Goal: Check status: Check status

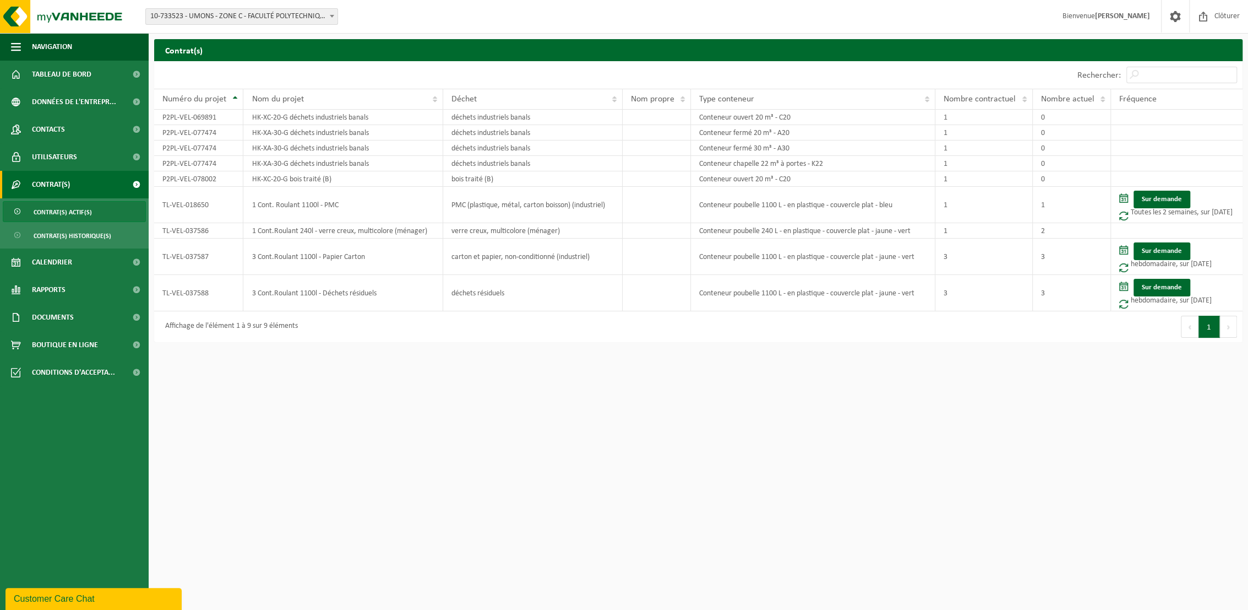
click at [296, 13] on span "10-733523 - UMONS - ZONE C - FACULTÉ POLYTECHNIQUE - BD. DOLEZ - [GEOGRAPHIC_DA…" at bounding box center [242, 16] width 192 height 15
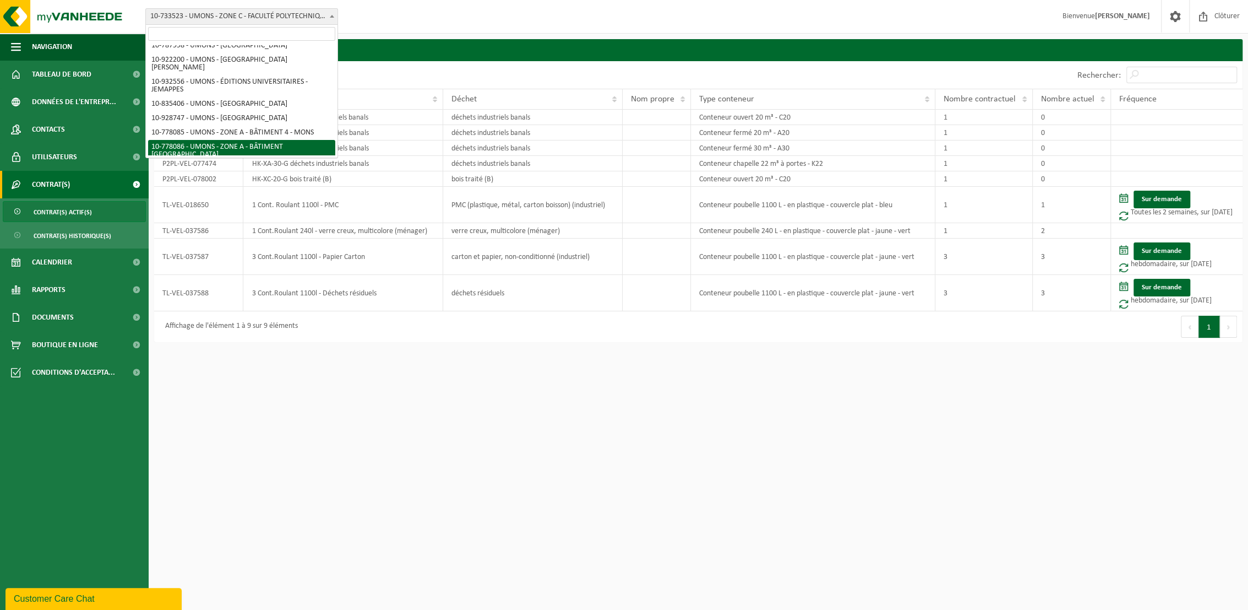
scroll to position [183, 0]
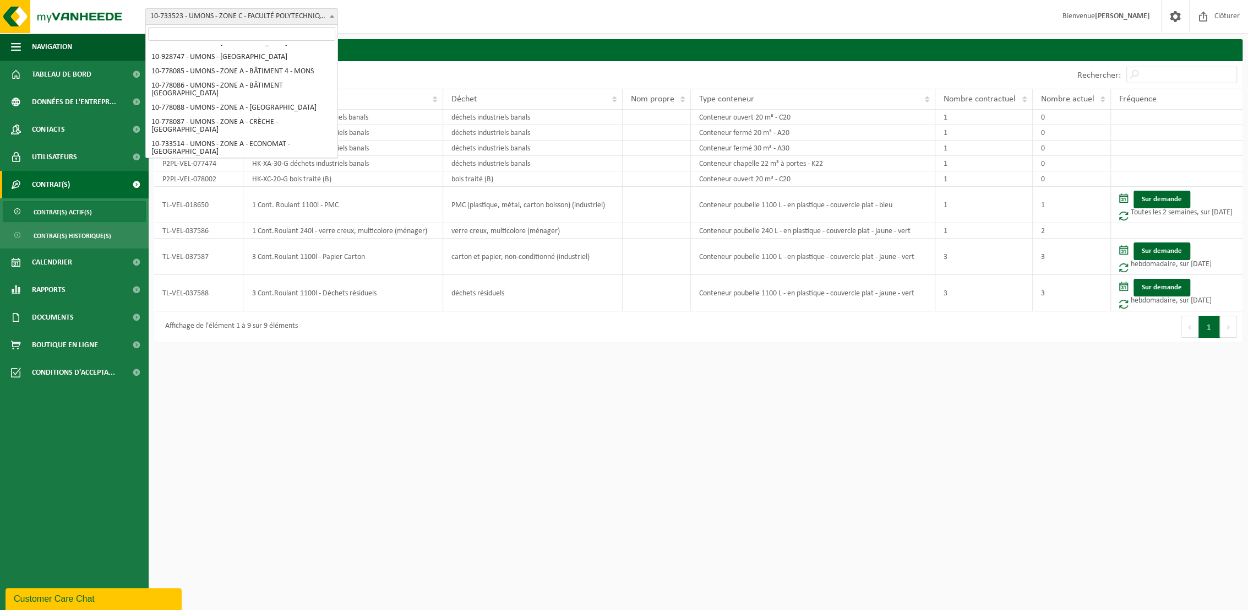
select select "25381"
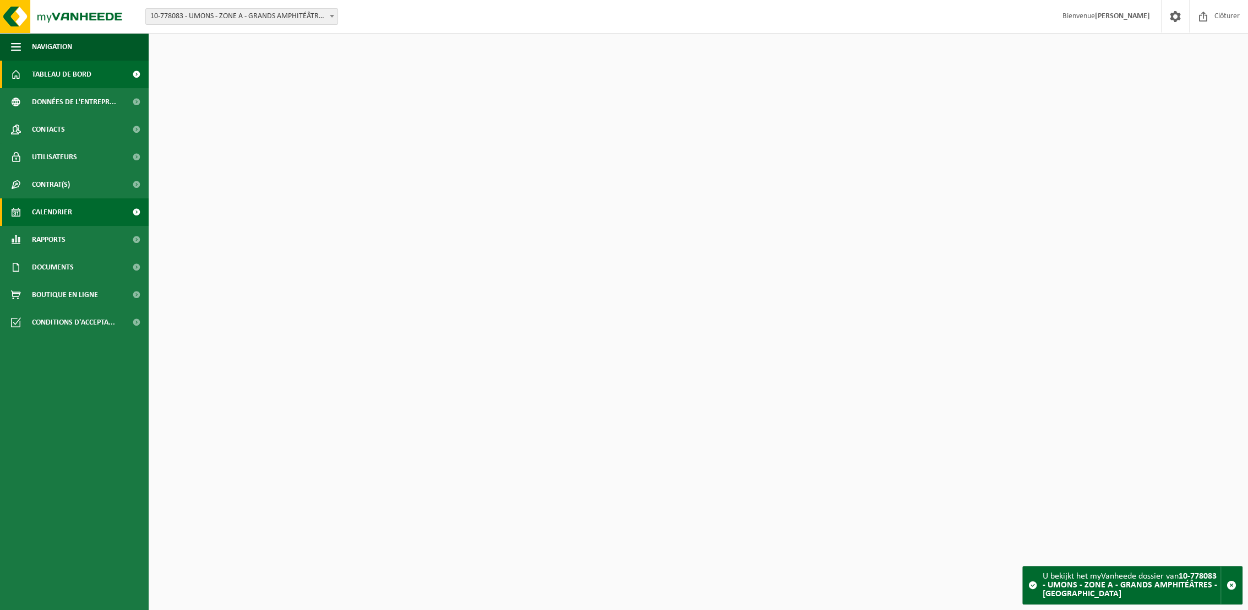
click at [61, 209] on span "Calendrier" at bounding box center [52, 212] width 40 height 28
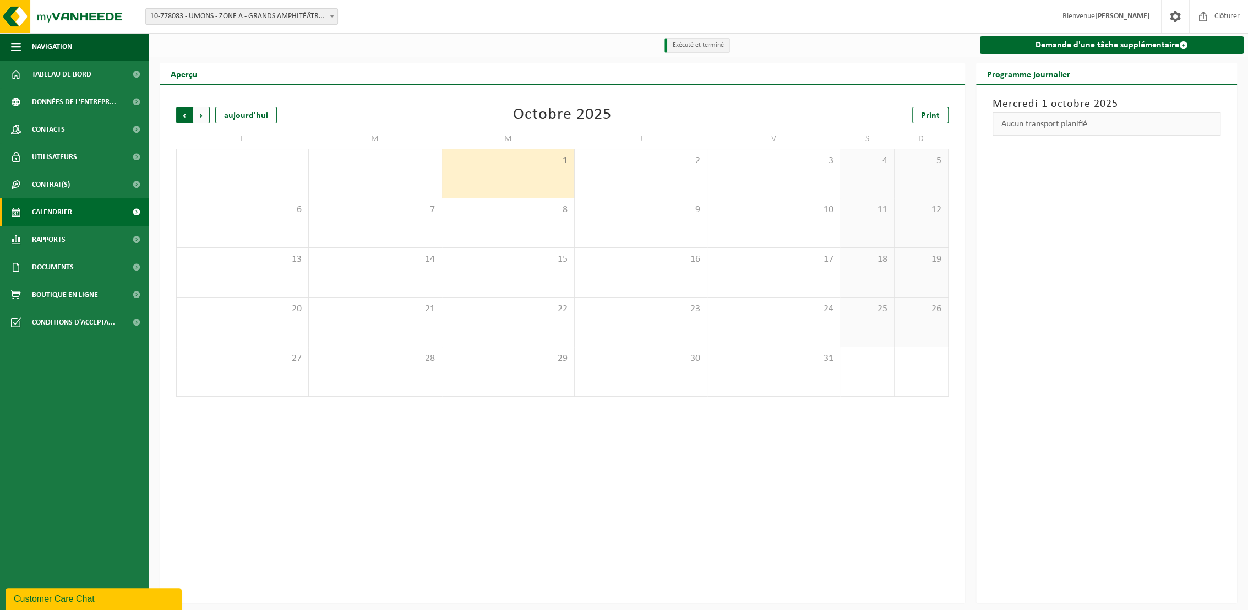
click at [203, 115] on span "Suivant" at bounding box center [201, 115] width 17 height 17
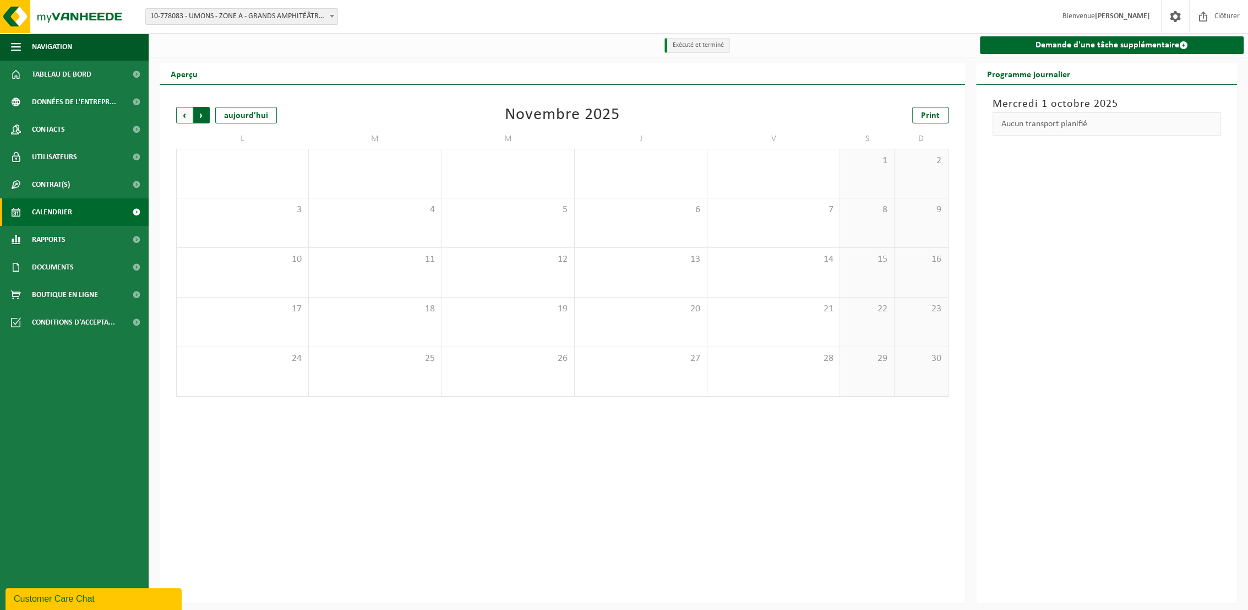
click at [188, 118] on span "Précédent" at bounding box center [184, 115] width 17 height 17
